Goal: Task Accomplishment & Management: Manage account settings

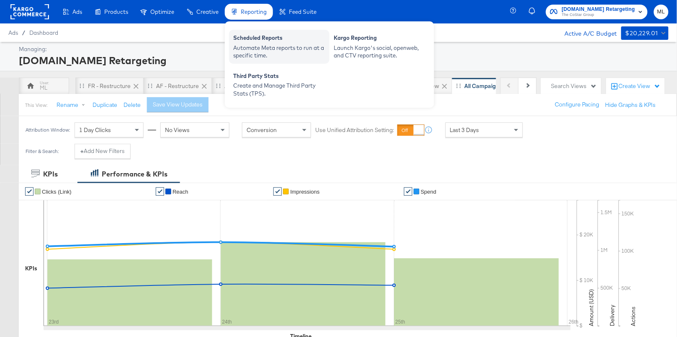
click at [249, 49] on div "Automate Meta reports to run at a specific time." at bounding box center [279, 51] width 92 height 15
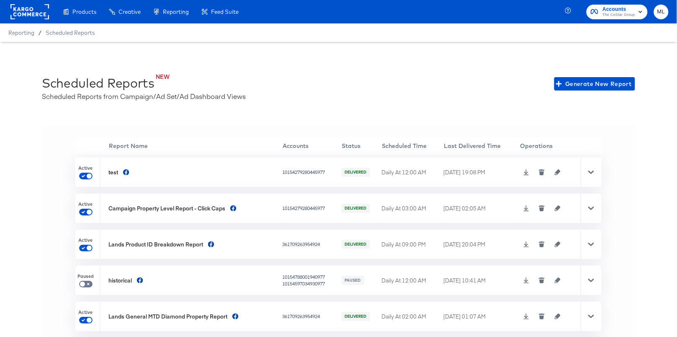
click at [615, 13] on span "The CoStar Group" at bounding box center [618, 15] width 33 height 7
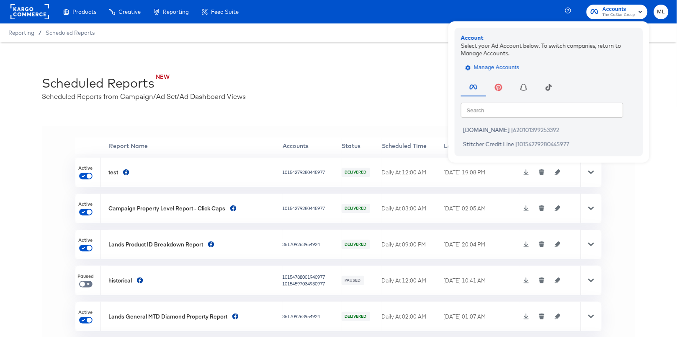
click at [500, 67] on span "Manage Accounts" at bounding box center [493, 68] width 52 height 10
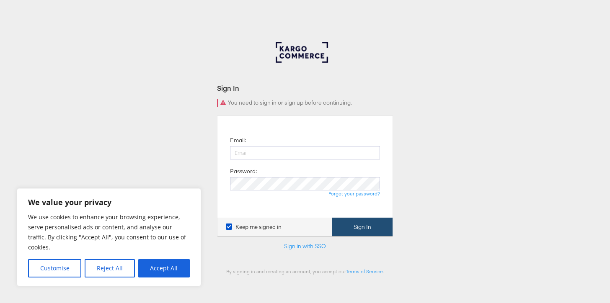
type input "Monica.Love@kargo.com"
click at [345, 220] on button "Sign In" at bounding box center [362, 227] width 60 height 19
